Goal: Check status

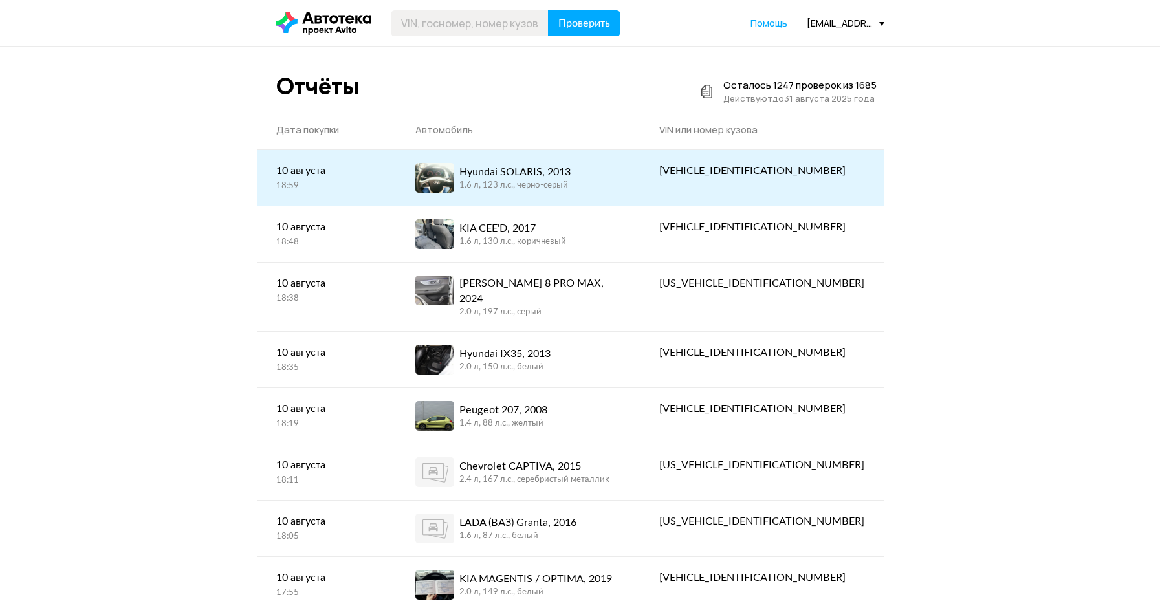
click at [621, 177] on div "Hyundai SOLARIS, 2013 1.6 л, 123 л.c., черно-серый" at bounding box center [517, 178] width 205 height 30
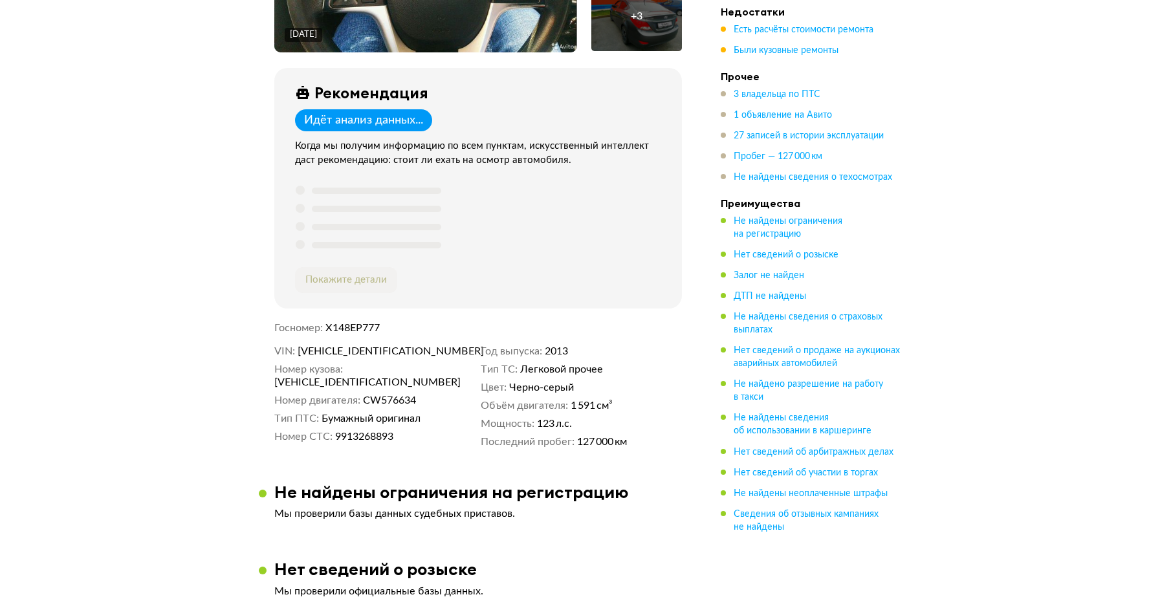
scroll to position [388, 0]
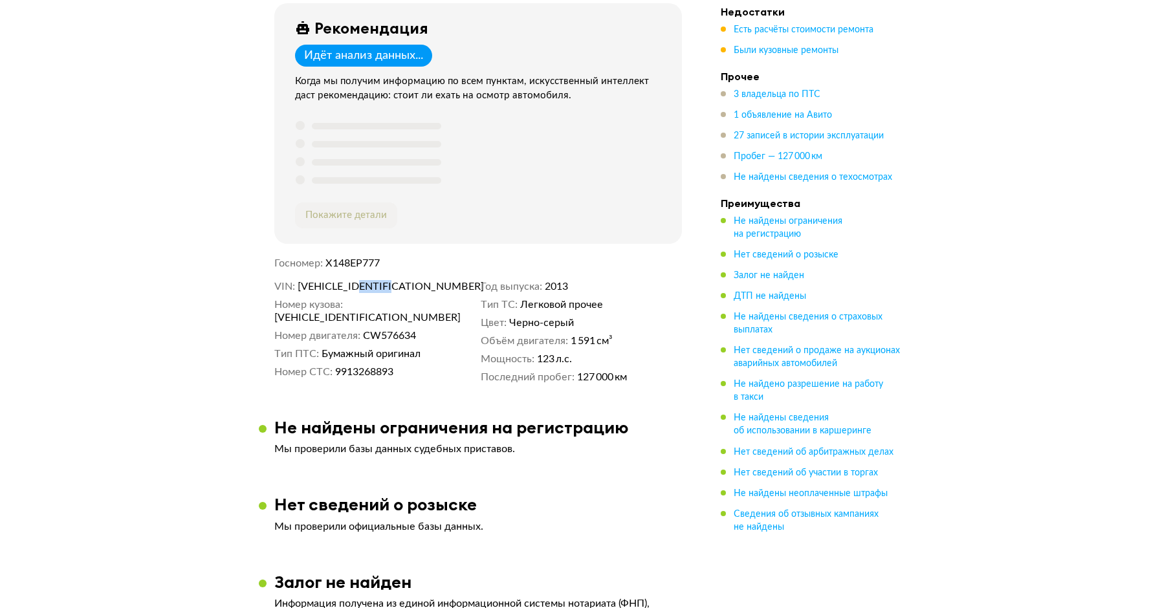
drag, startPoint x: 421, startPoint y: 281, endPoint x: 375, endPoint y: 283, distance: 45.3
click at [375, 283] on dd "[VEHICLE_IDENTIFICATION_NUMBER]" at bounding box center [387, 286] width 178 height 13
click at [441, 329] on dd "СW576634" at bounding box center [419, 335] width 113 height 13
click at [808, 29] on span "Есть расчёты стоимости ремонта" at bounding box center [804, 29] width 140 height 9
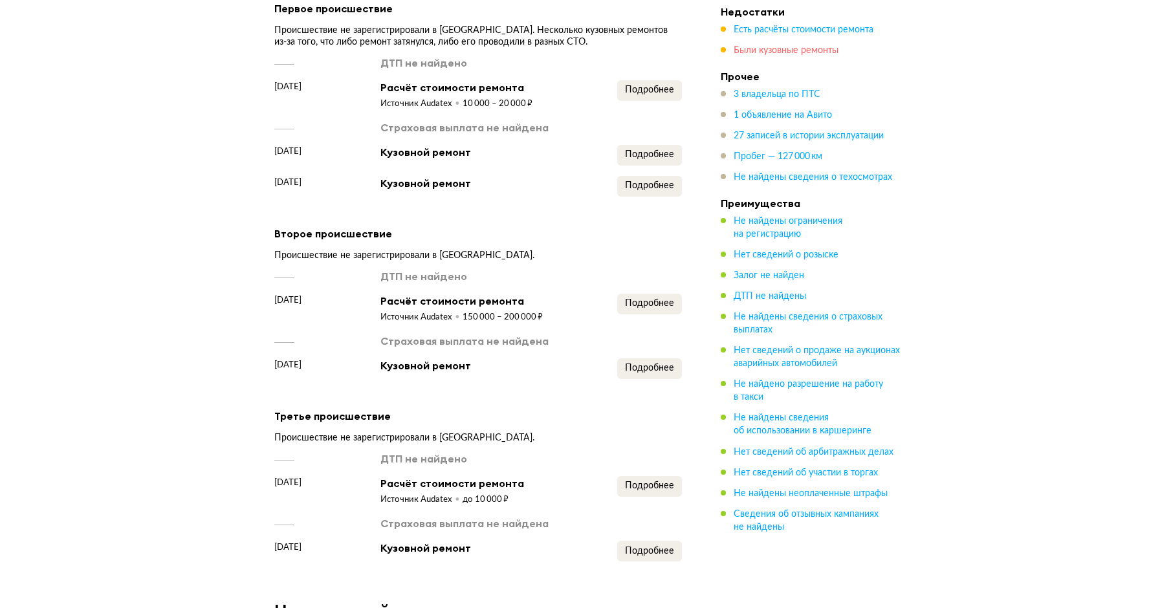
scroll to position [1593, 0]
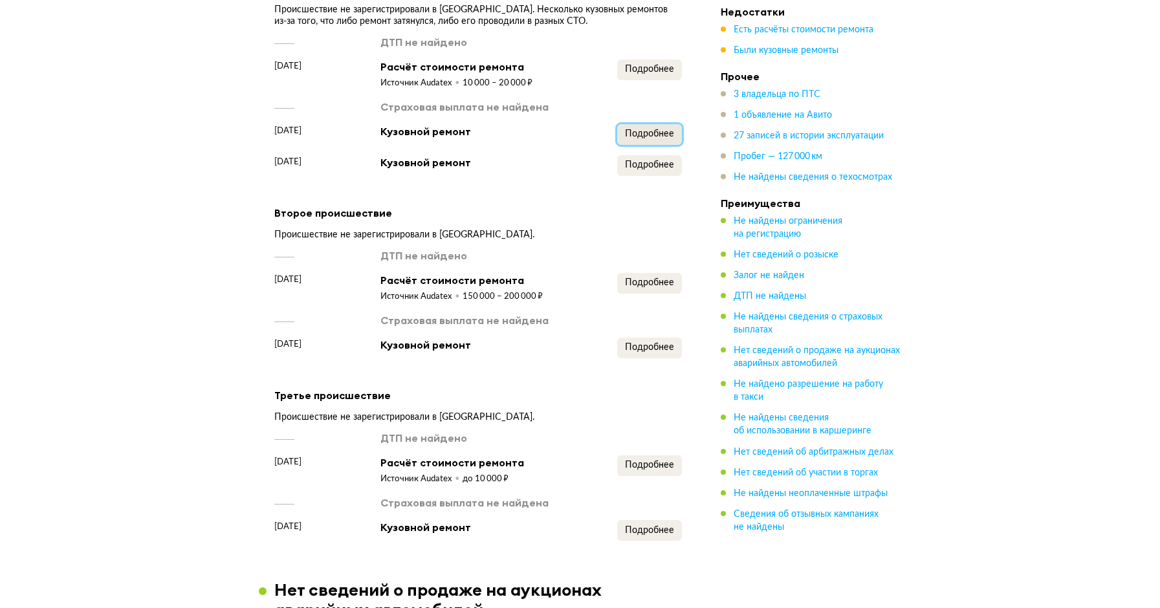
click at [663, 138] on span "Подробнее" at bounding box center [649, 133] width 49 height 9
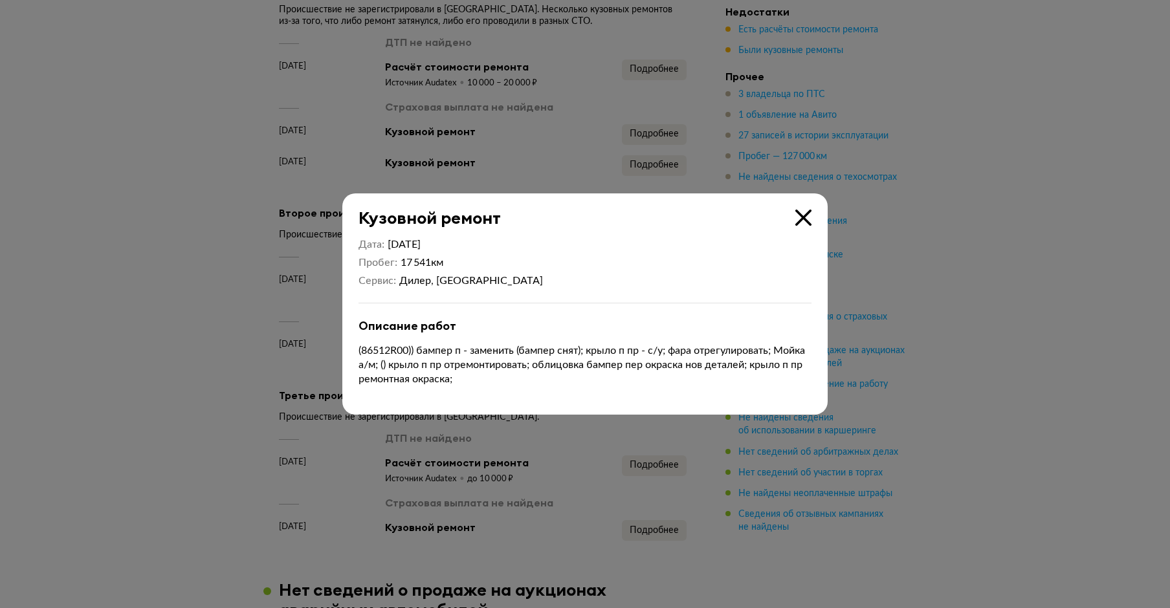
click at [808, 192] on div at bounding box center [585, 304] width 1170 height 608
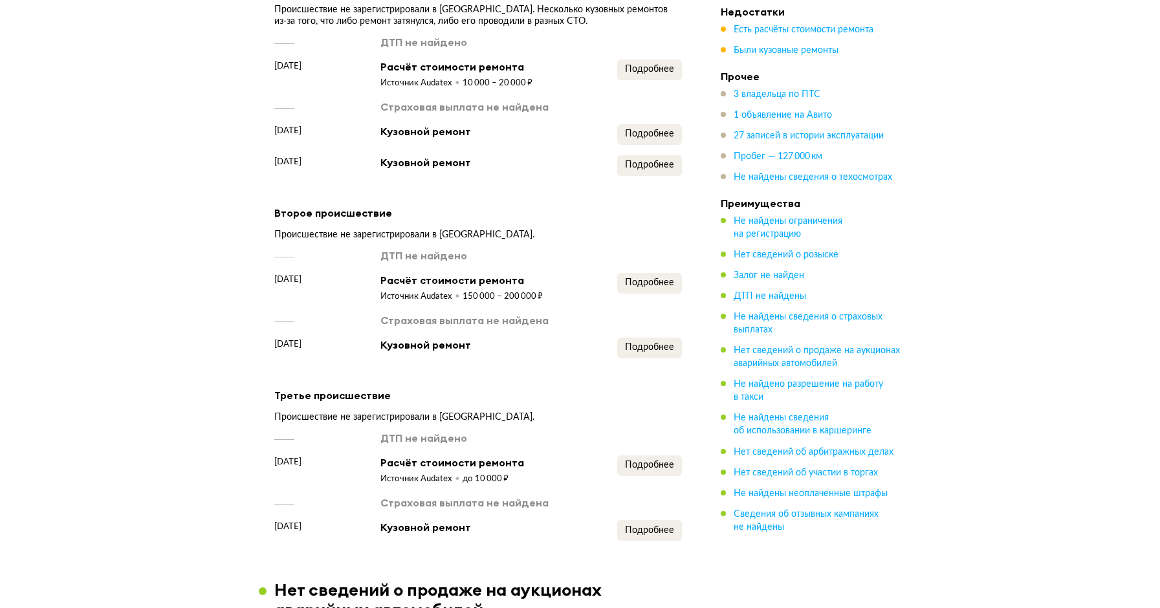
click at [806, 208] on h4 "Преимущества" at bounding box center [811, 203] width 181 height 13
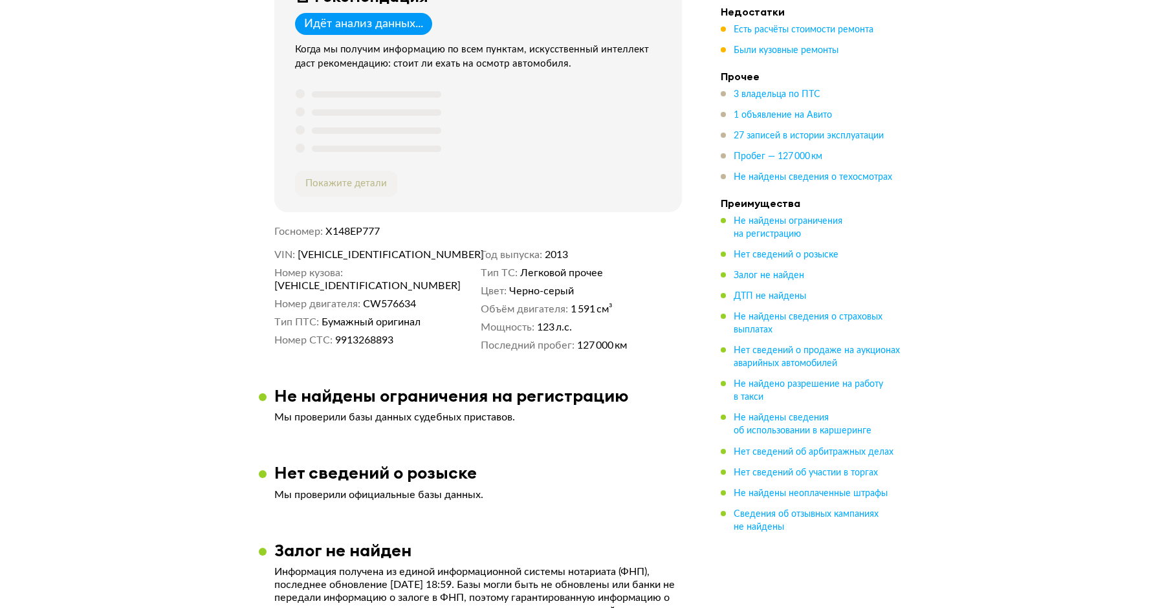
scroll to position [0, 0]
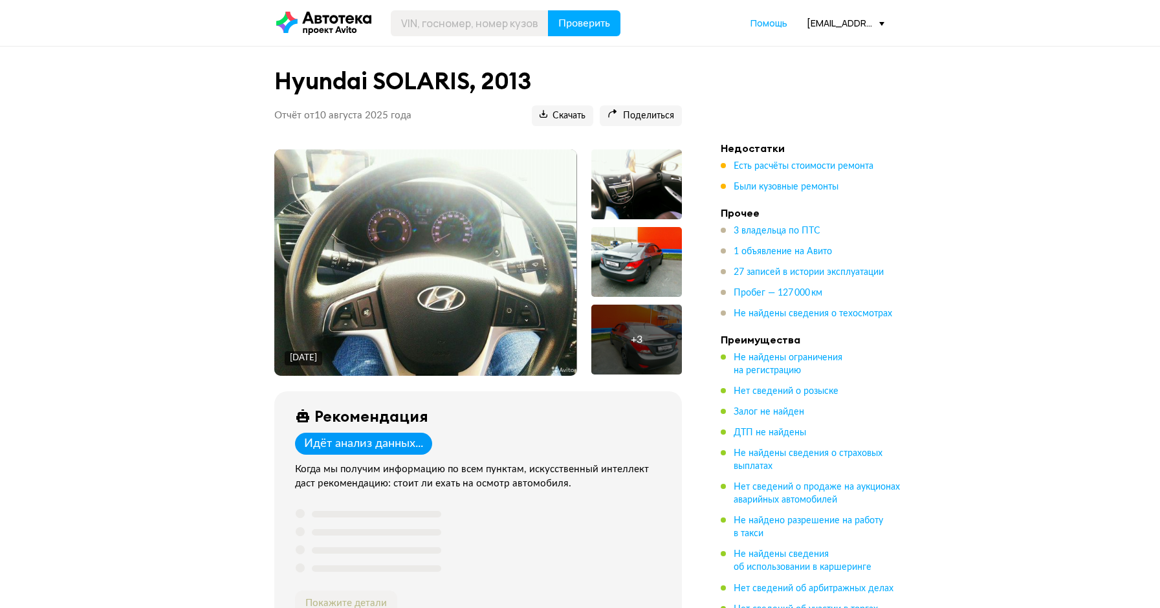
click at [817, 17] on div "[EMAIL_ADDRESS][DOMAIN_NAME]" at bounding box center [846, 23] width 78 height 12
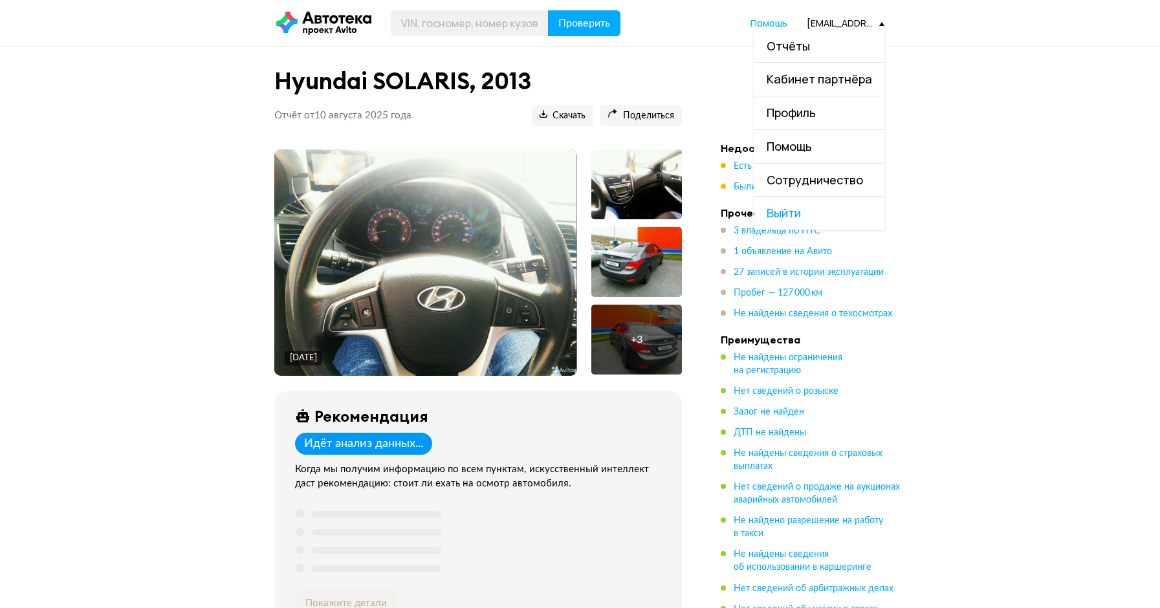
click at [814, 39] on link "Отчёты" at bounding box center [820, 46] width 130 height 33
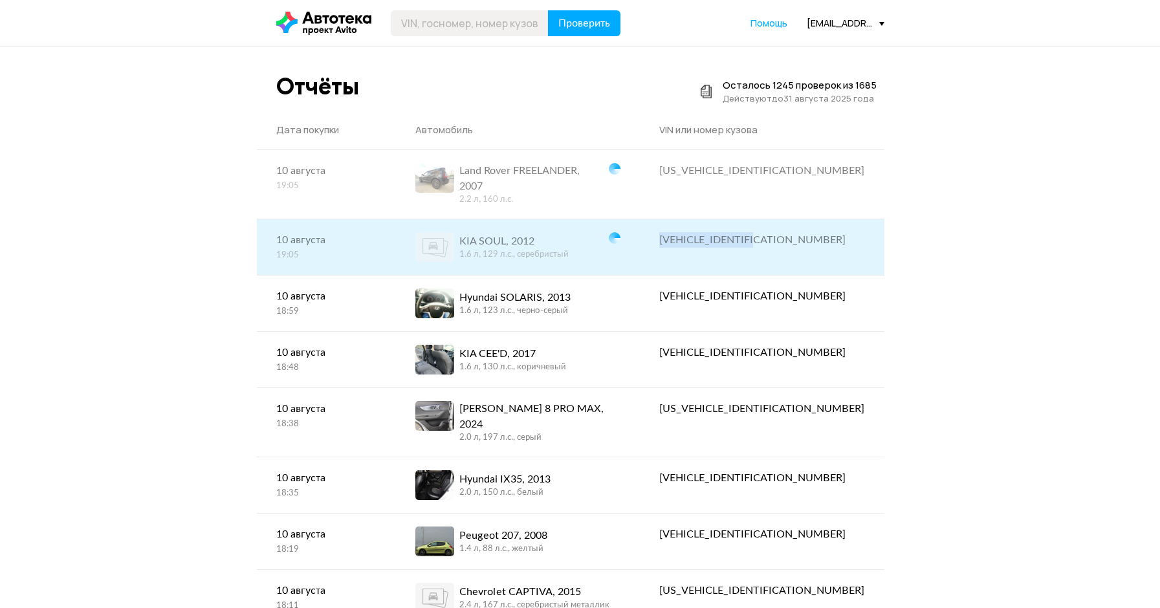
drag, startPoint x: 865, startPoint y: 222, endPoint x: 747, endPoint y: 233, distance: 117.6
click at [747, 233] on div "XWEJT811AC0001772" at bounding box center [761, 240] width 205 height 16
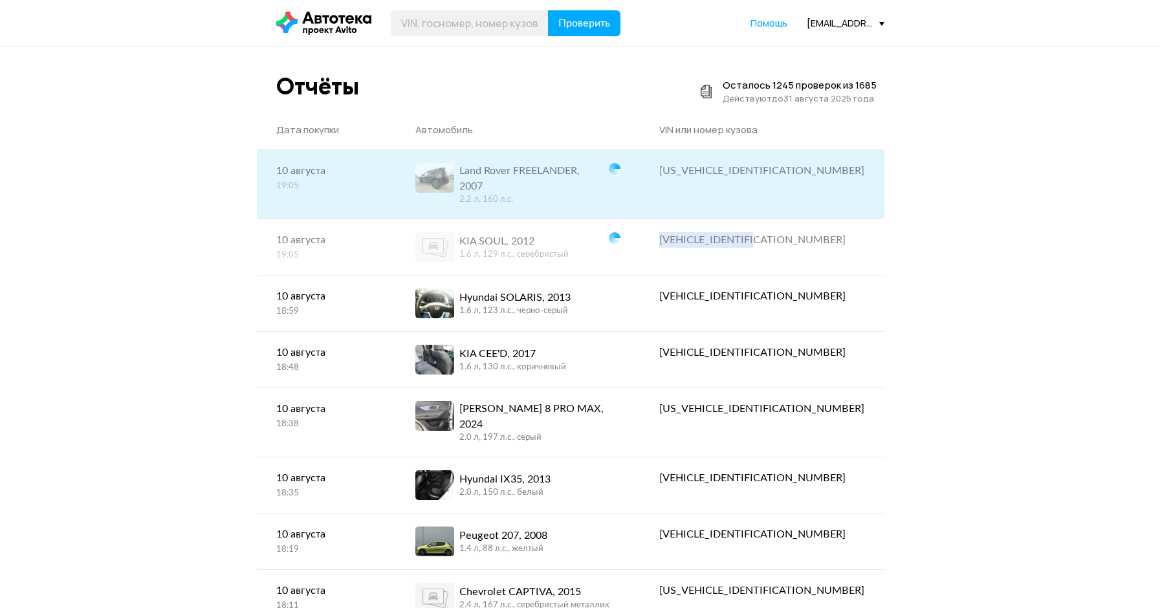
copy div "XWEJT811AC0001772"
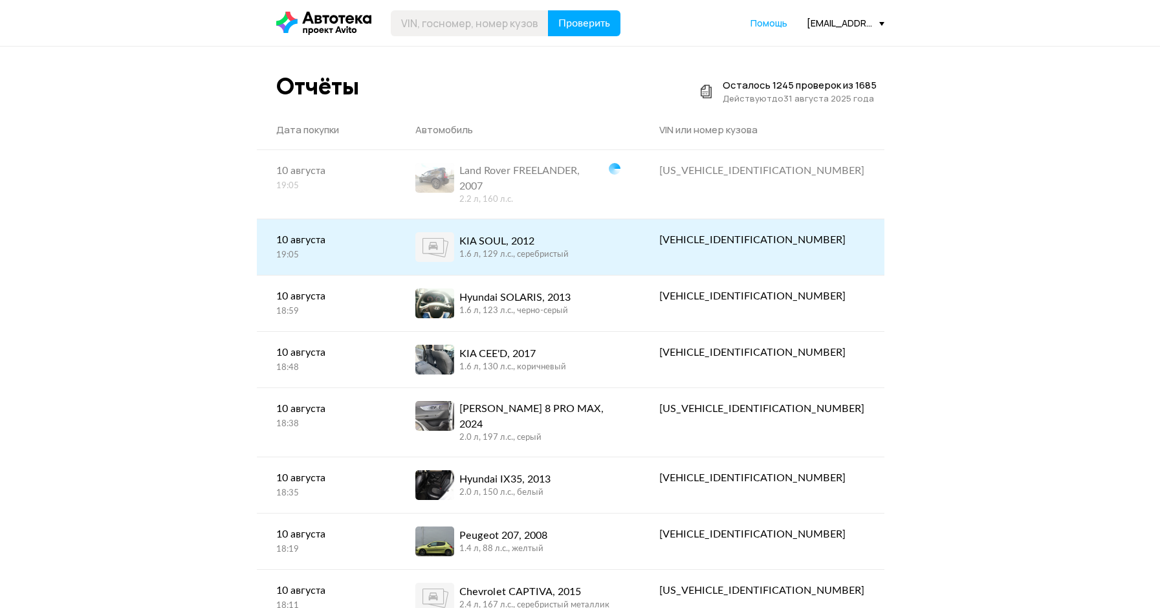
click at [528, 234] on div "KIA SOUL, 2012" at bounding box center [513, 242] width 109 height 16
